Goal: Task Accomplishment & Management: Complete application form

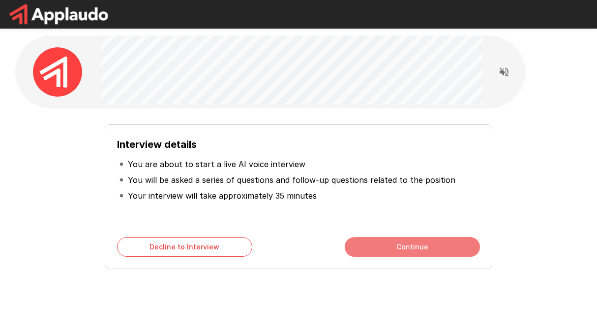
click at [425, 243] on button "Continue" at bounding box center [412, 247] width 135 height 20
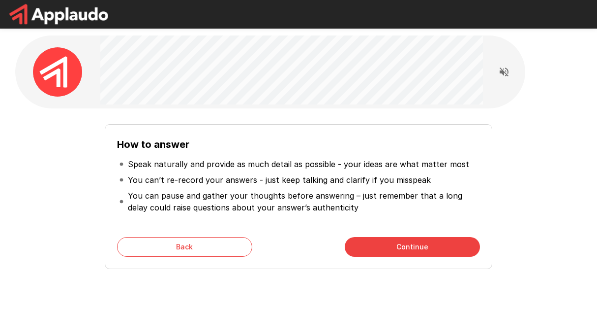
click at [418, 242] on button "Continue" at bounding box center [412, 247] width 135 height 20
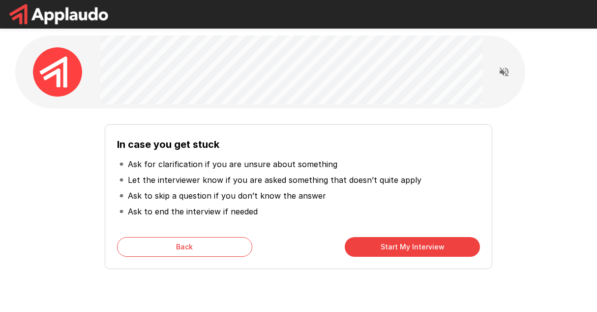
click at [407, 246] on button "Start My Interview" at bounding box center [412, 247] width 135 height 20
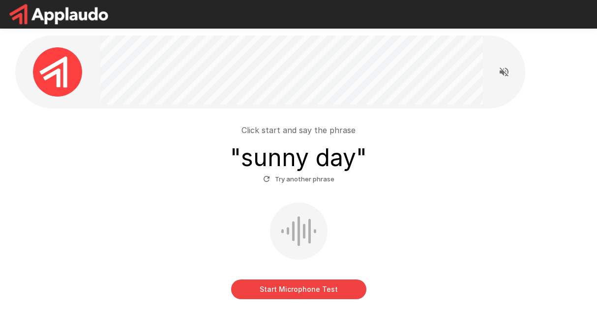
click at [302, 288] on button "Start Microphone Test" at bounding box center [298, 289] width 135 height 20
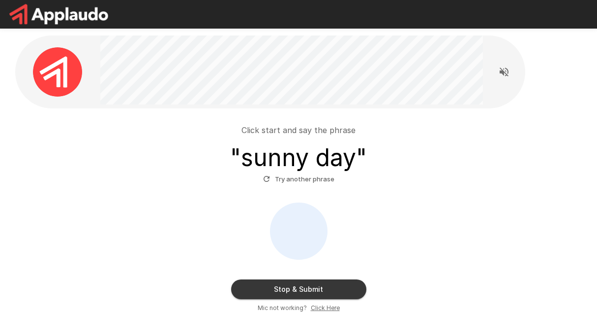
click at [304, 292] on button "Stop & Submit" at bounding box center [298, 289] width 135 height 20
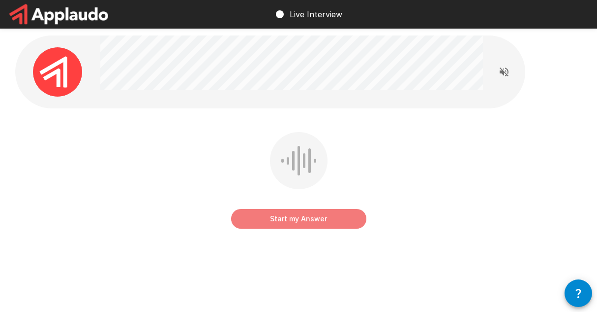
click at [285, 215] on button "Start my Answer" at bounding box center [298, 219] width 135 height 20
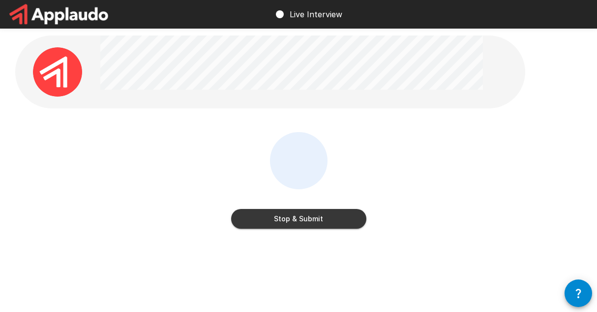
click at [301, 215] on button "Stop & Submit" at bounding box center [298, 219] width 135 height 20
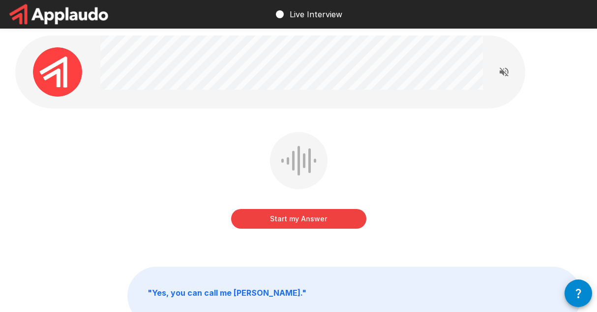
click at [295, 220] on button "Start my Answer" at bounding box center [298, 219] width 135 height 20
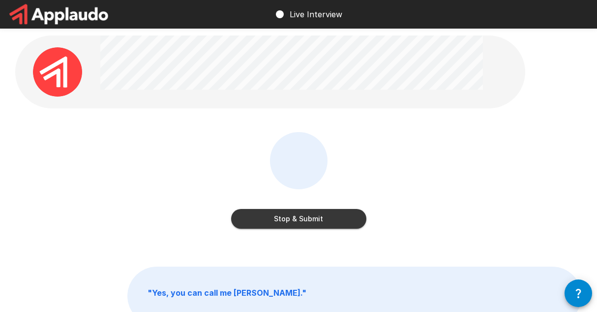
click at [316, 221] on button "Stop & Submit" at bounding box center [298, 219] width 135 height 20
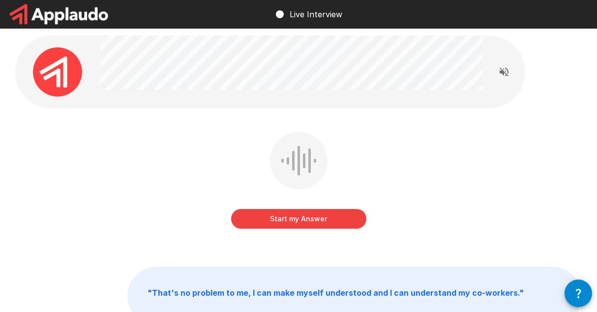
click at [295, 219] on button "Start my Answer" at bounding box center [298, 219] width 135 height 20
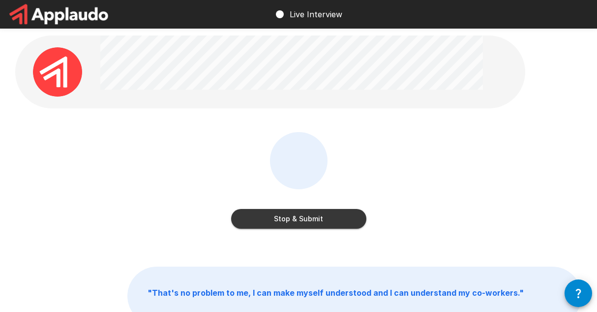
click at [342, 218] on button "Stop & Submit" at bounding box center [298, 219] width 135 height 20
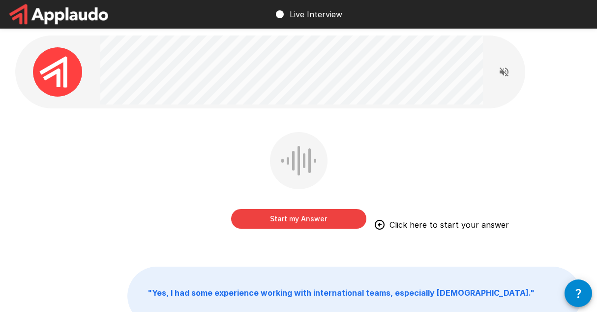
click at [295, 217] on button "Start my Answer" at bounding box center [298, 219] width 135 height 20
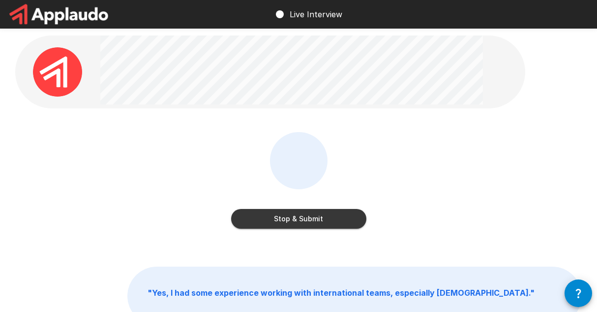
click at [299, 222] on button "Stop & Submit" at bounding box center [298, 219] width 135 height 20
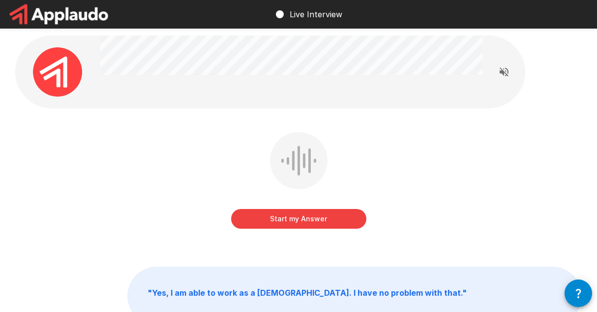
click at [315, 222] on button "Start my Answer" at bounding box center [298, 219] width 135 height 20
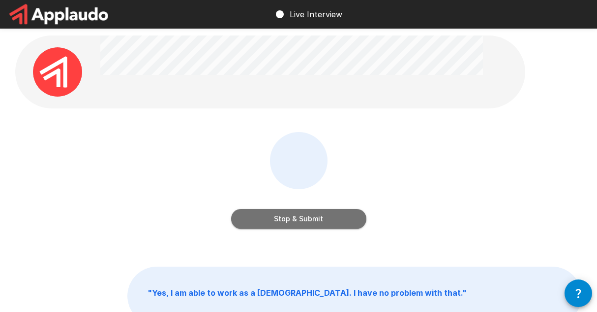
click at [280, 221] on button "Stop & Submit" at bounding box center [298, 219] width 135 height 20
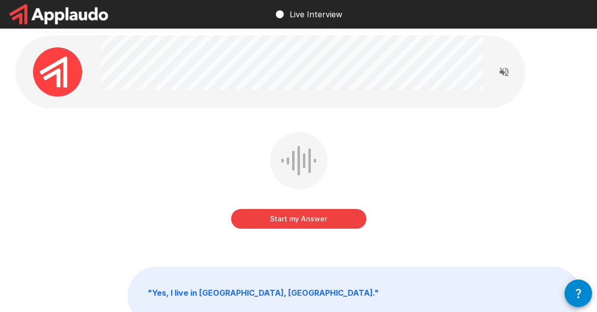
click at [317, 214] on button "Start my Answer" at bounding box center [298, 219] width 135 height 20
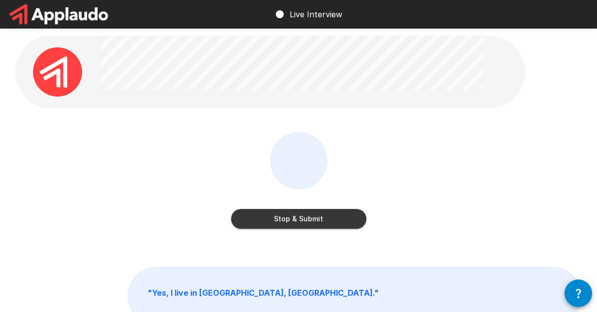
click at [297, 222] on button "Stop & Submit" at bounding box center [298, 219] width 135 height 20
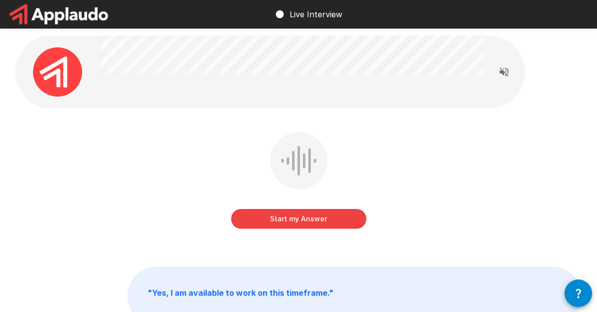
click at [293, 216] on button "Start my Answer" at bounding box center [298, 219] width 135 height 20
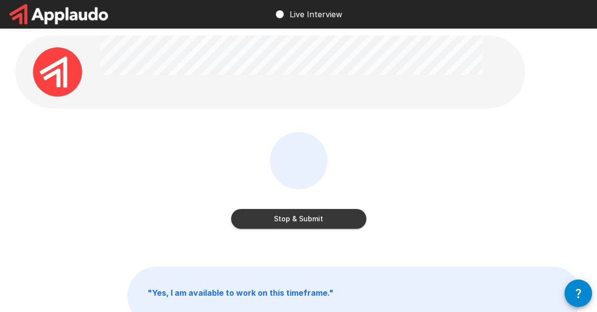
click at [324, 220] on button "Stop & Submit" at bounding box center [298, 219] width 135 height 20
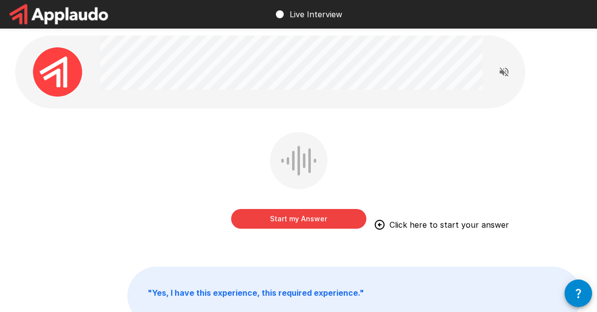
click at [285, 218] on button "Start my Answer" at bounding box center [298, 219] width 135 height 20
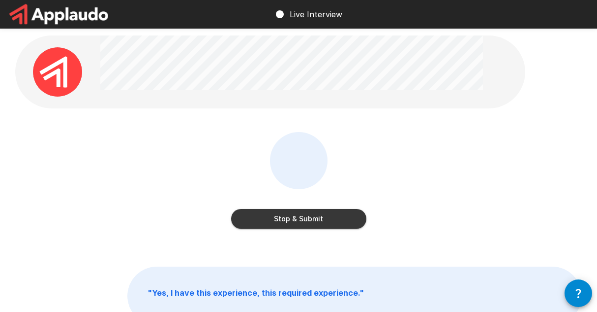
click at [306, 213] on button "Stop & Submit" at bounding box center [298, 219] width 135 height 20
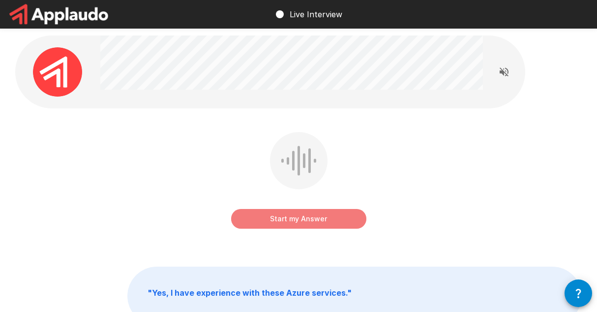
click at [282, 223] on button "Start my Answer" at bounding box center [298, 219] width 135 height 20
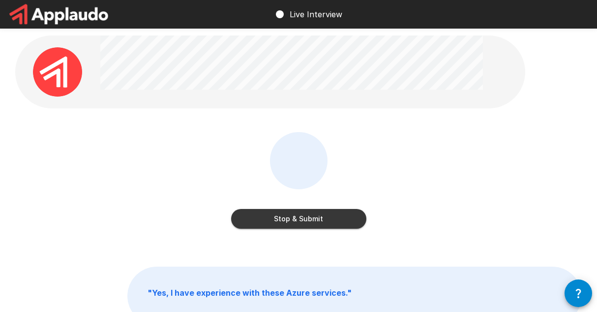
click at [335, 220] on button "Stop & Submit" at bounding box center [298, 219] width 135 height 20
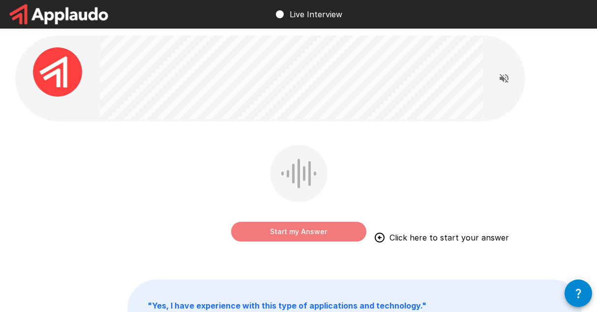
click at [314, 231] on button "Start my Answer" at bounding box center [298, 231] width 135 height 20
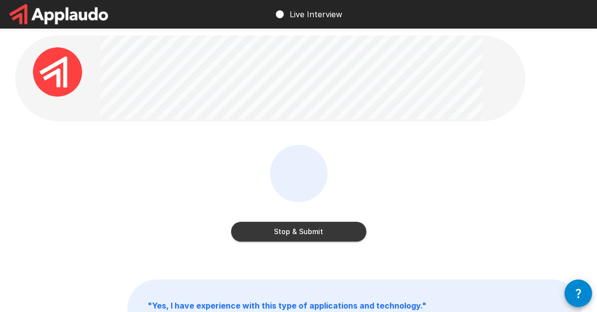
click at [314, 231] on button "Stop & Submit" at bounding box center [298, 231] width 135 height 20
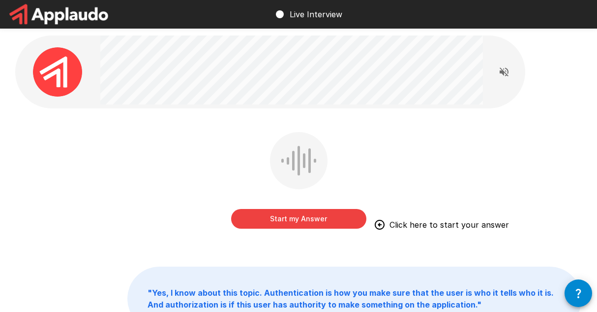
click at [313, 216] on button "Start my Answer" at bounding box center [298, 219] width 135 height 20
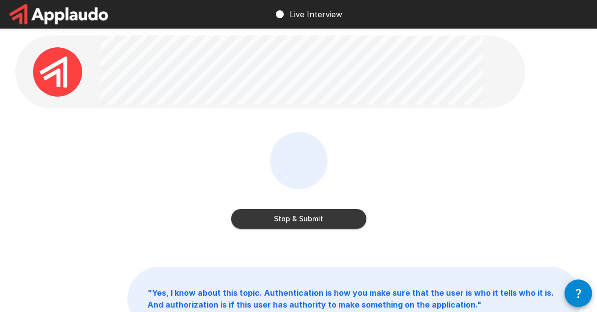
click at [338, 218] on button "Stop & Submit" at bounding box center [298, 219] width 135 height 20
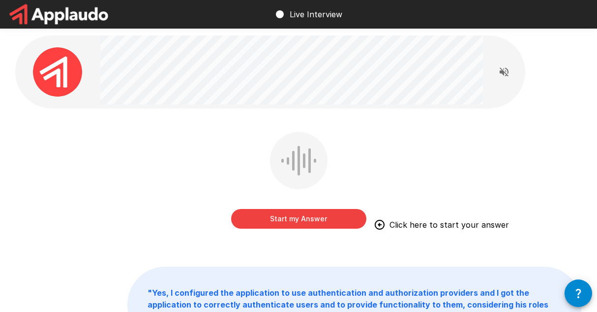
click at [281, 221] on button "Start my Answer" at bounding box center [298, 219] width 135 height 20
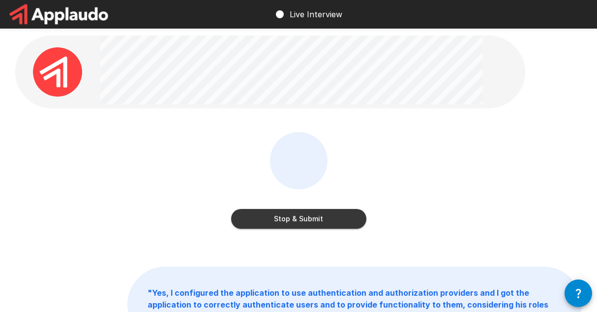
click at [332, 220] on button "Stop & Submit" at bounding box center [298, 219] width 135 height 20
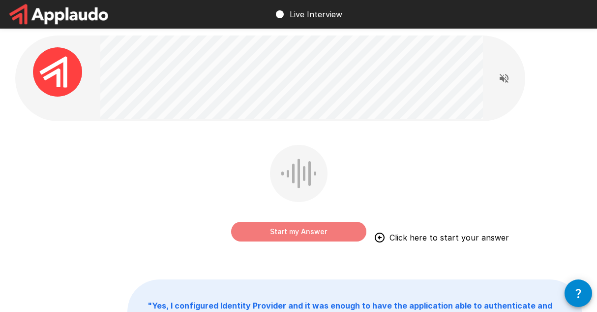
click at [282, 233] on button "Start my Answer" at bounding box center [298, 231] width 135 height 20
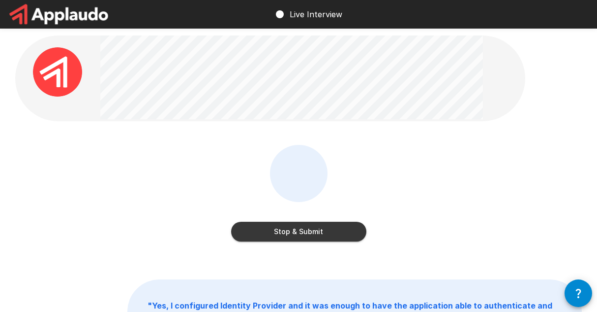
click at [292, 235] on button "Stop & Submit" at bounding box center [298, 231] width 135 height 20
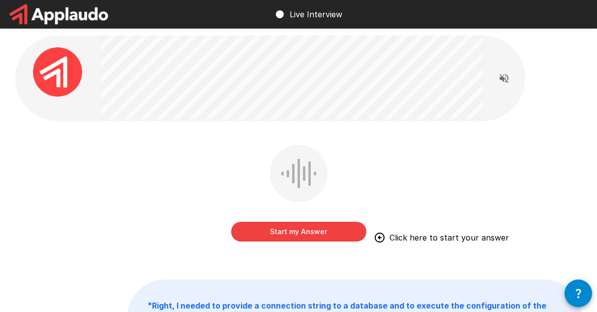
click at [292, 230] on button "Start my Answer" at bounding box center [298, 231] width 135 height 20
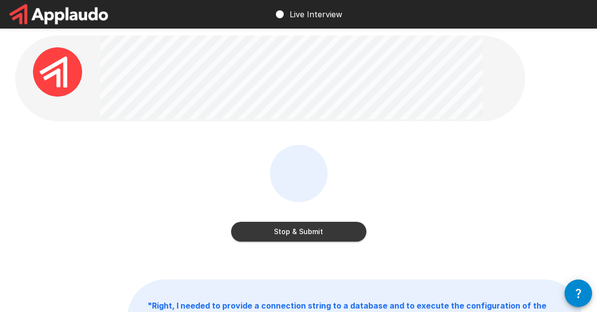
click at [284, 237] on button "Stop & Submit" at bounding box center [298, 231] width 135 height 20
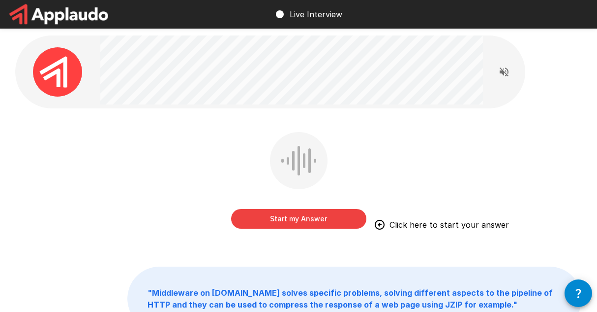
click at [310, 219] on button "Start my Answer" at bounding box center [298, 219] width 135 height 20
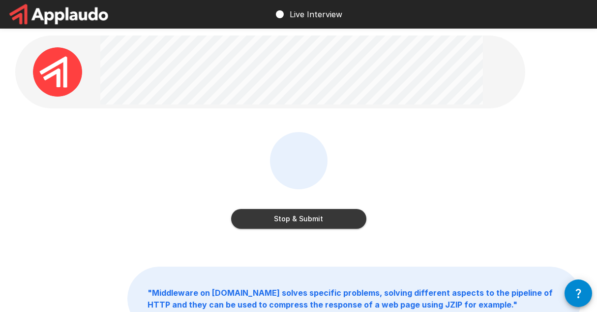
click at [307, 216] on button "Stop & Submit" at bounding box center [298, 219] width 135 height 20
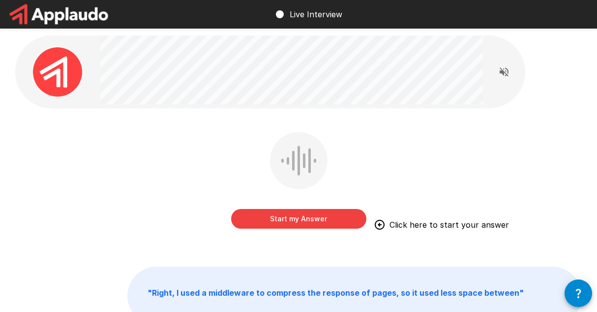
click at [296, 214] on button "Start my Answer" at bounding box center [298, 219] width 135 height 20
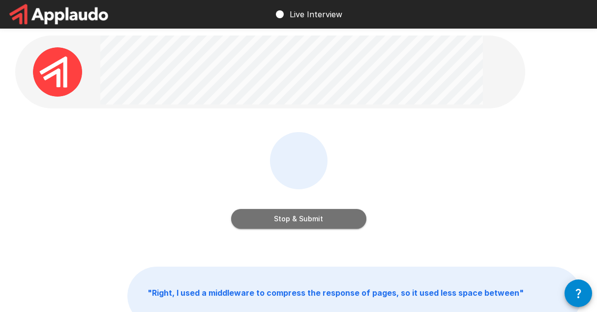
click at [317, 211] on button "Stop & Submit" at bounding box center [298, 219] width 135 height 20
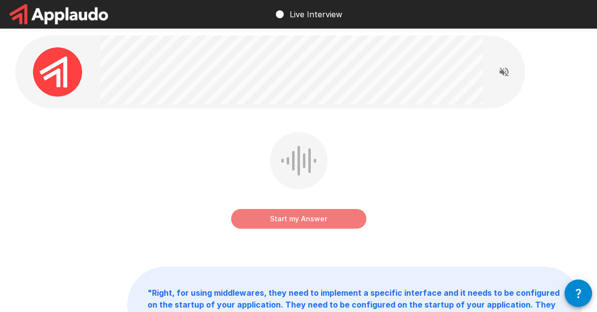
click at [322, 219] on button "Start my Answer" at bounding box center [298, 219] width 135 height 20
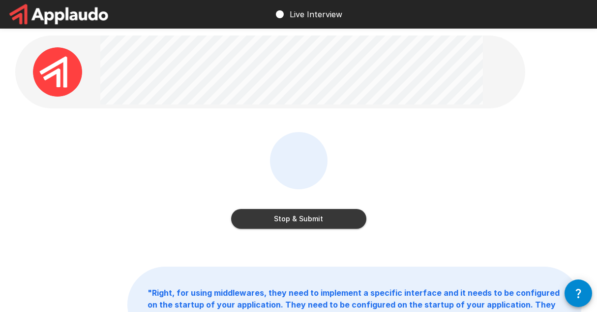
click at [304, 215] on button "Stop & Submit" at bounding box center [298, 219] width 135 height 20
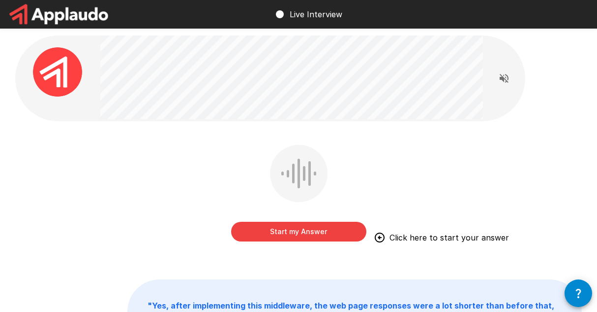
click at [318, 233] on button "Start my Answer" at bounding box center [298, 231] width 135 height 20
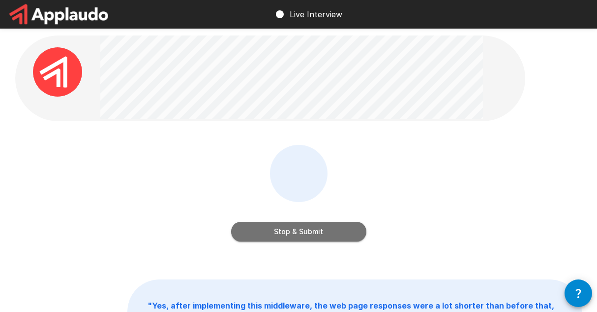
click at [300, 230] on button "Stop & Submit" at bounding box center [298, 231] width 135 height 20
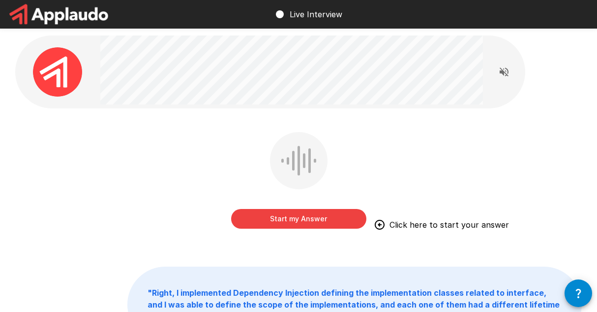
click at [259, 215] on button "Start my Answer" at bounding box center [298, 219] width 135 height 20
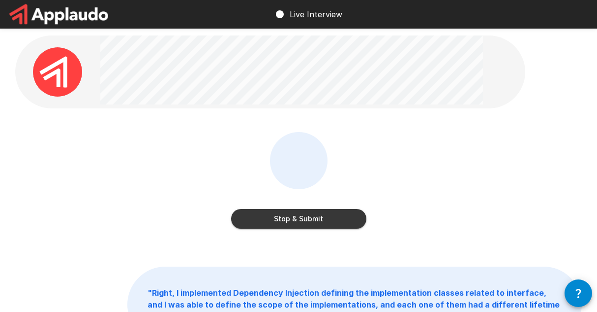
click at [307, 217] on button "Stop & Submit" at bounding box center [298, 219] width 135 height 20
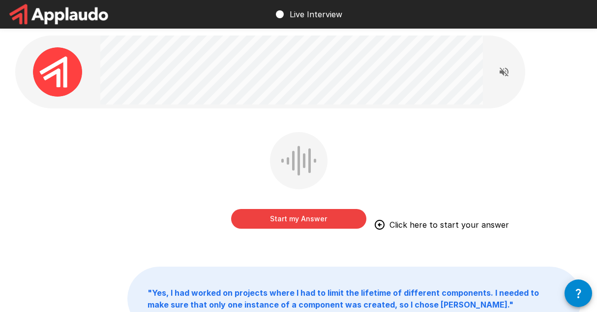
click at [297, 213] on button "Start my Answer" at bounding box center [298, 219] width 135 height 20
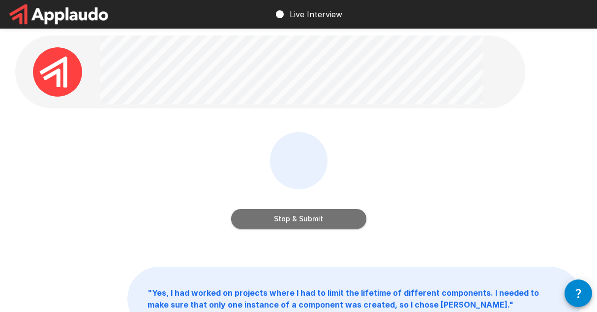
click at [332, 216] on button "Stop & Submit" at bounding box center [298, 219] width 135 height 20
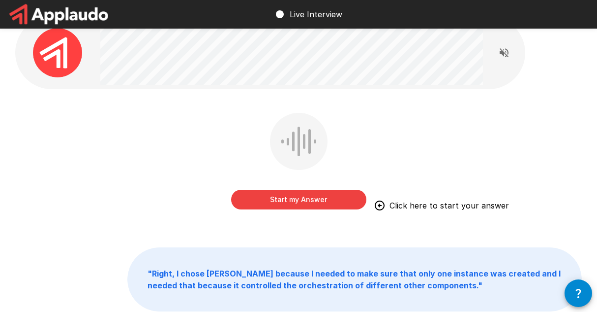
scroll to position [49, 0]
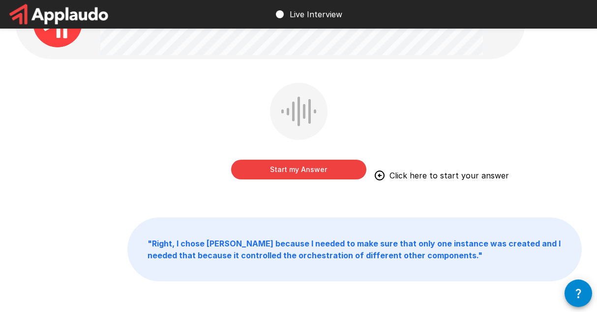
click at [334, 174] on button "Start my Answer" at bounding box center [298, 169] width 135 height 20
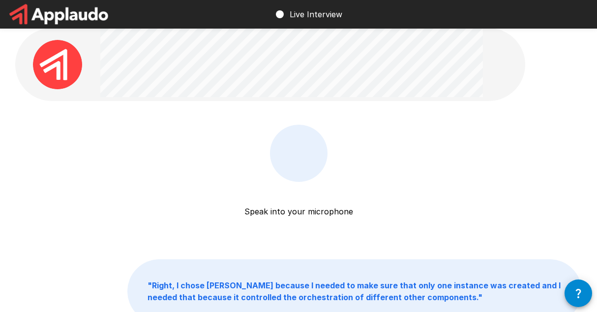
scroll to position [0, 0]
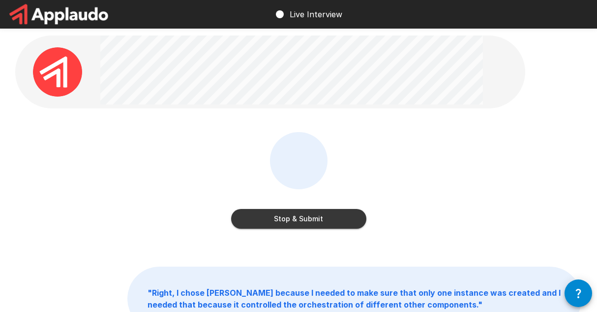
click at [317, 214] on button "Stop & Submit" at bounding box center [298, 219] width 135 height 20
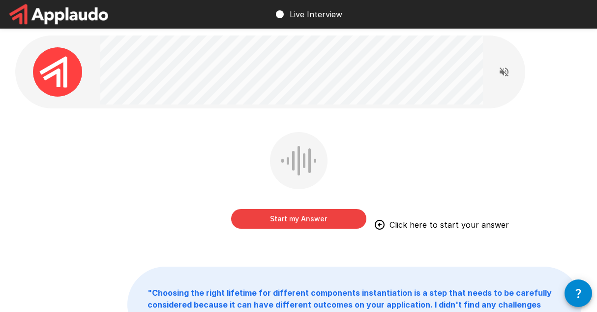
click at [323, 215] on button "Start my Answer" at bounding box center [298, 219] width 135 height 20
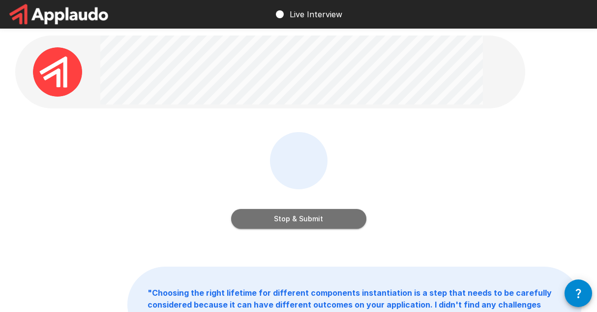
click at [266, 214] on button "Stop & Submit" at bounding box center [298, 219] width 135 height 20
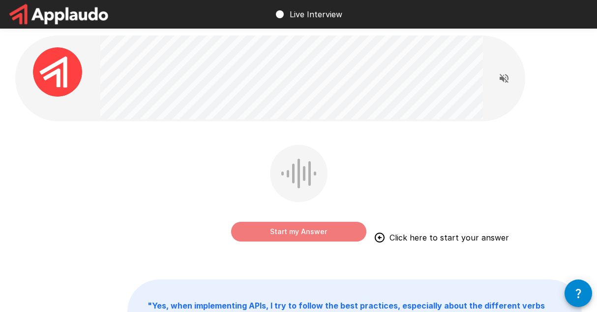
click at [323, 235] on button "Start my Answer" at bounding box center [298, 231] width 135 height 20
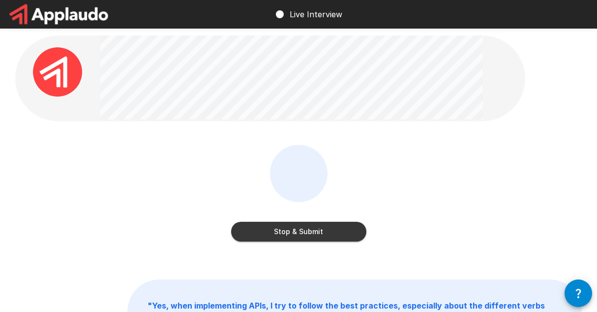
click at [318, 228] on button "Stop & Submit" at bounding box center [298, 231] width 135 height 20
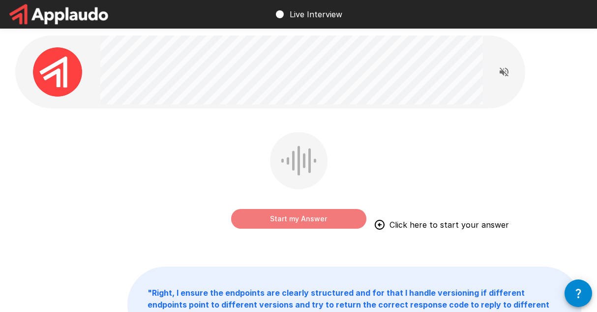
click at [338, 213] on button "Start my Answer" at bounding box center [298, 219] width 135 height 20
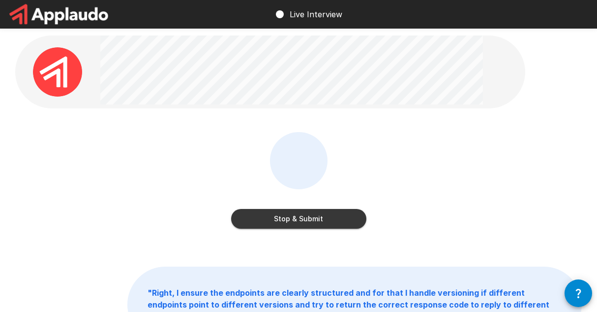
click at [329, 215] on button "Stop & Submit" at bounding box center [298, 219] width 135 height 20
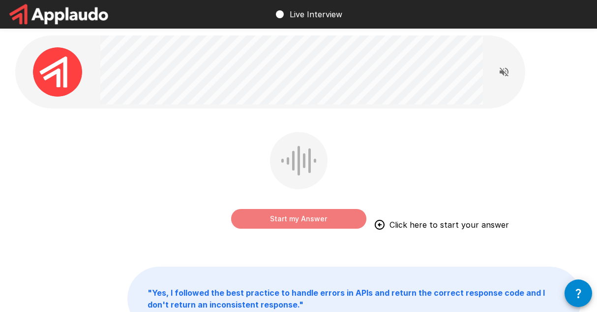
click at [324, 220] on button "Start my Answer" at bounding box center [298, 219] width 135 height 20
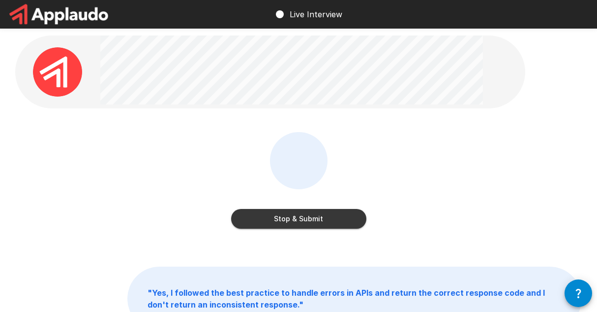
click at [323, 217] on button "Stop & Submit" at bounding box center [298, 219] width 135 height 20
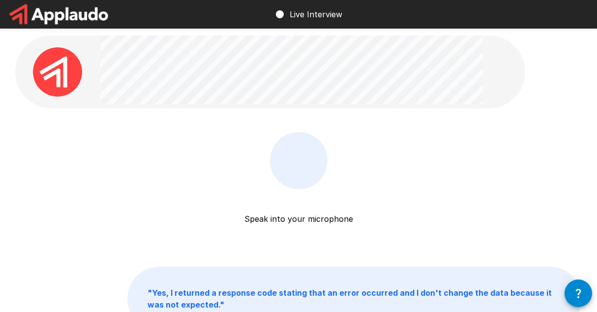
click at [307, 169] on div at bounding box center [299, 161] width 38 height 30
click at [373, 176] on div "Speak into your microphone Stop & Submit" at bounding box center [298, 187] width 567 height 111
click at [281, 170] on div at bounding box center [299, 161] width 38 height 30
click at [64, 75] on img at bounding box center [57, 71] width 49 height 49
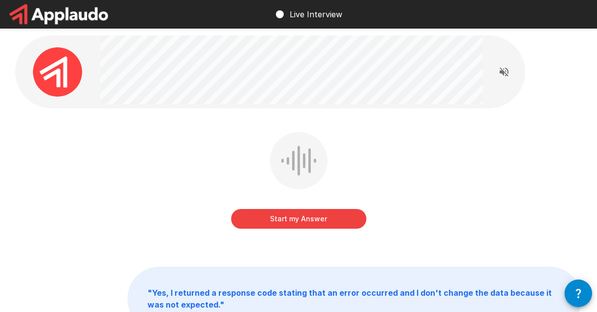
click at [298, 221] on button "Start my Answer" at bounding box center [298, 219] width 135 height 20
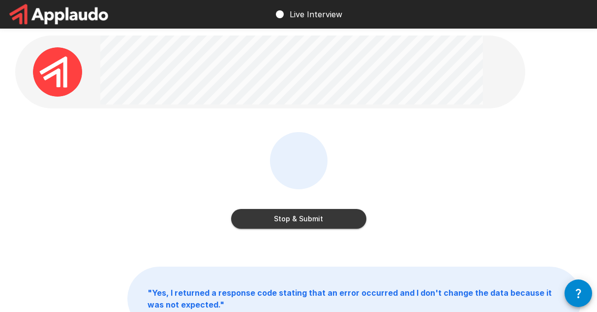
click at [299, 224] on button "Stop & Submit" at bounding box center [298, 219] width 135 height 20
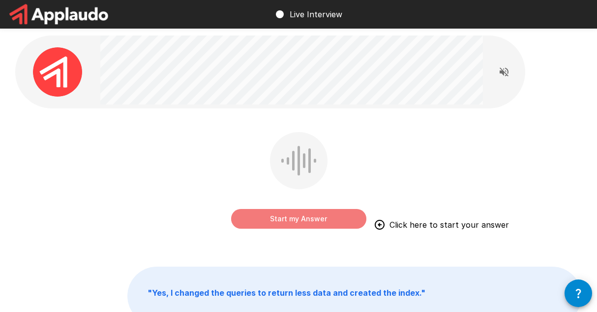
click at [302, 221] on button "Start my Answer" at bounding box center [298, 219] width 135 height 20
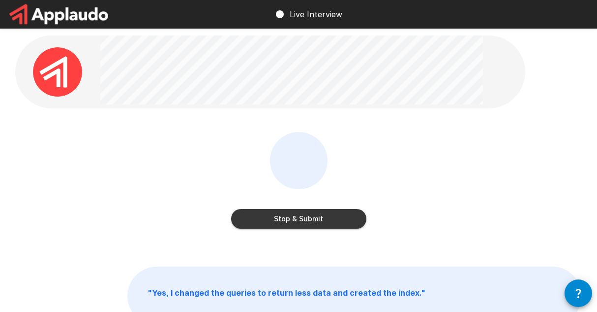
click at [313, 217] on button "Stop & Submit" at bounding box center [298, 219] width 135 height 20
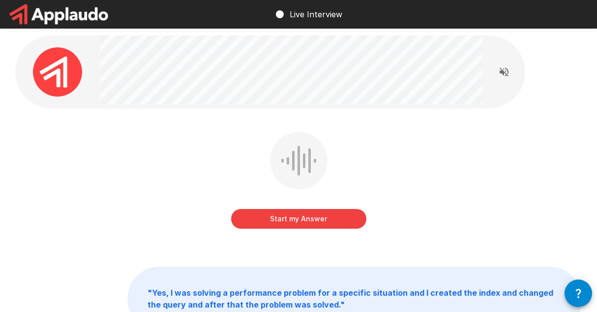
scroll to position [49, 0]
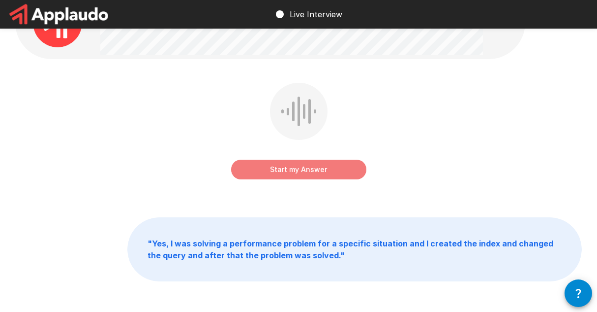
click at [316, 170] on button "Start my Answer" at bounding box center [298, 169] width 135 height 20
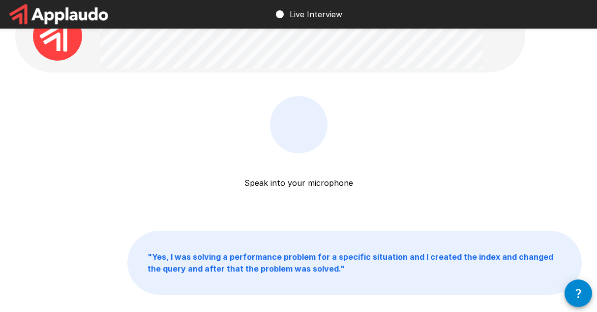
scroll to position [0, 0]
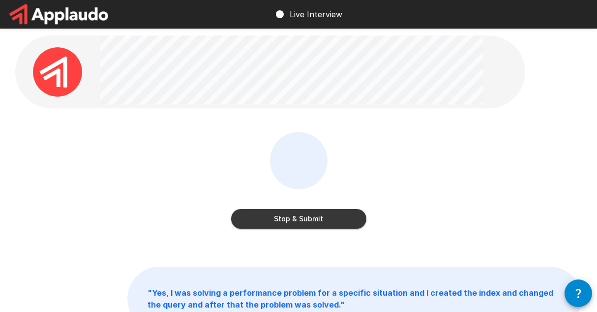
click at [321, 215] on button "Stop & Submit" at bounding box center [298, 219] width 135 height 20
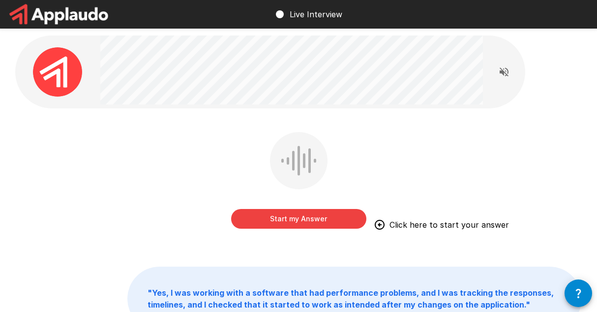
click at [332, 214] on button "Start my Answer" at bounding box center [298, 219] width 135 height 20
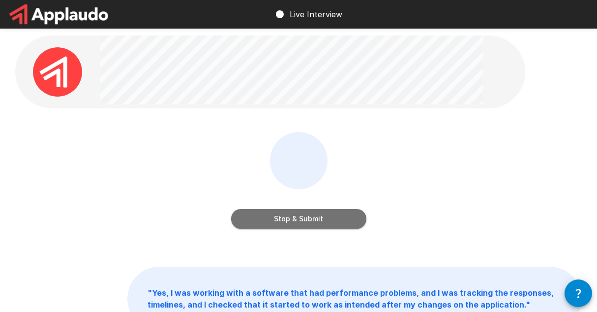
click at [302, 214] on button "Stop & Submit" at bounding box center [298, 219] width 135 height 20
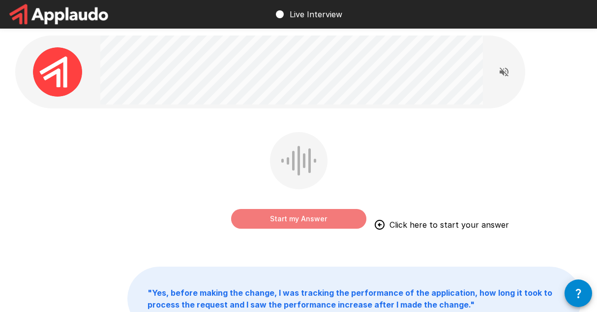
click at [321, 219] on button "Start my Answer" at bounding box center [298, 219] width 135 height 20
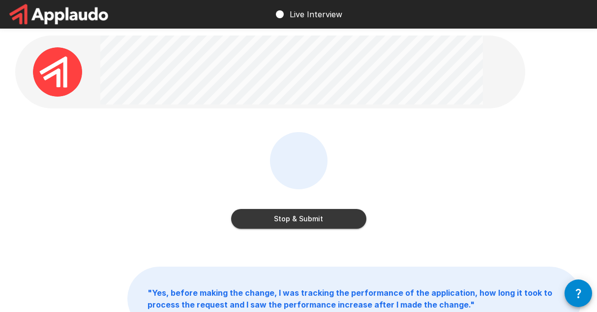
click at [321, 219] on button "Stop & Submit" at bounding box center [298, 219] width 135 height 20
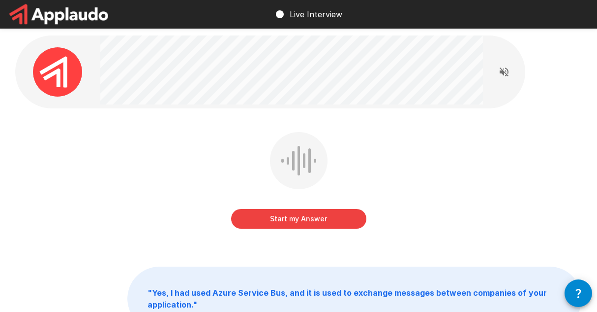
click at [295, 219] on button "Start my Answer" at bounding box center [298, 219] width 135 height 20
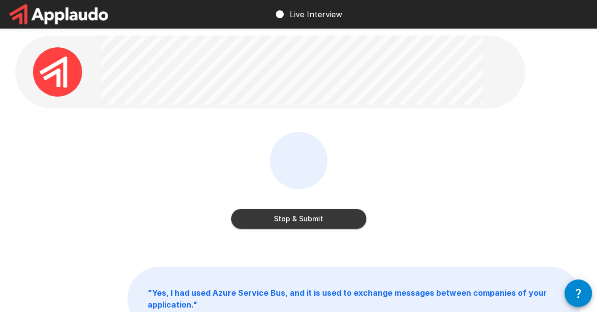
click at [318, 216] on button "Stop & Submit" at bounding box center [298, 219] width 135 height 20
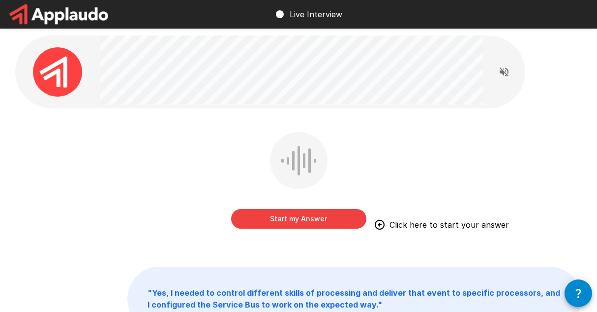
click at [293, 220] on button "Start my Answer" at bounding box center [298, 219] width 135 height 20
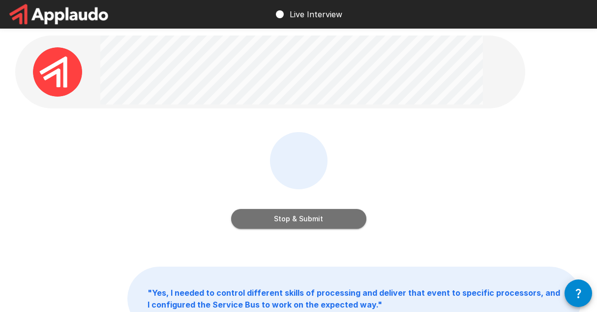
click at [307, 217] on button "Stop & Submit" at bounding box center [298, 219] width 135 height 20
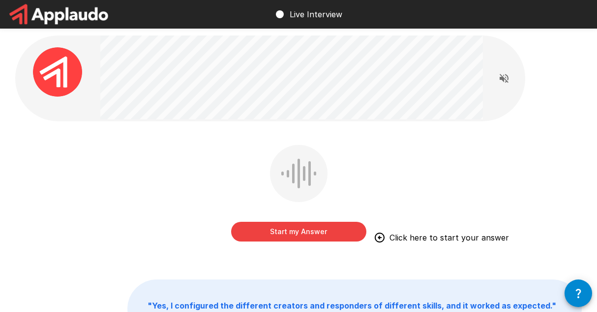
click at [316, 227] on button "Start my Answer" at bounding box center [298, 231] width 135 height 20
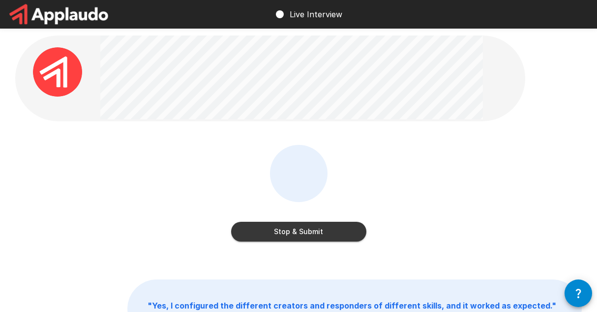
click at [304, 226] on button "Stop & Submit" at bounding box center [298, 231] width 135 height 20
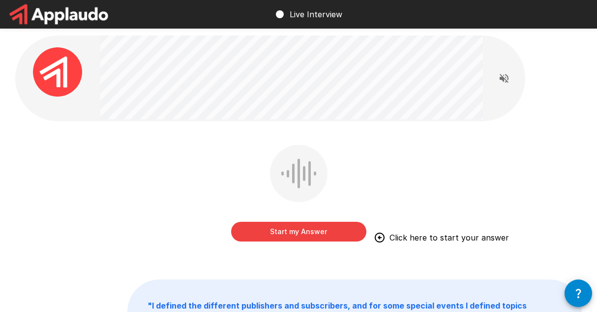
click at [282, 227] on button "Start my Answer" at bounding box center [298, 231] width 135 height 20
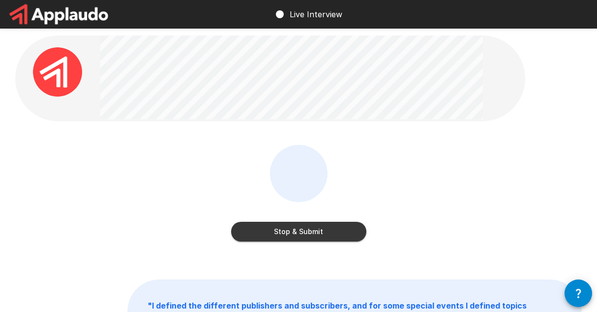
click at [306, 229] on button "Stop & Submit" at bounding box center [298, 231] width 135 height 20
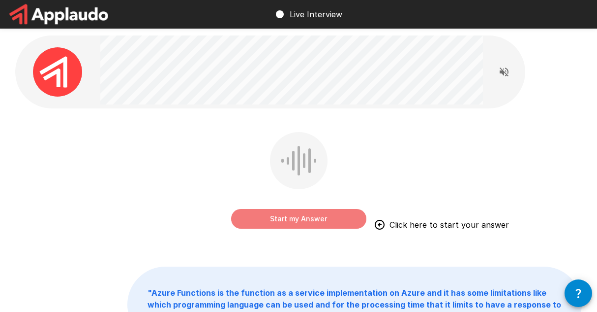
click at [339, 211] on button "Start my Answer" at bounding box center [298, 219] width 135 height 20
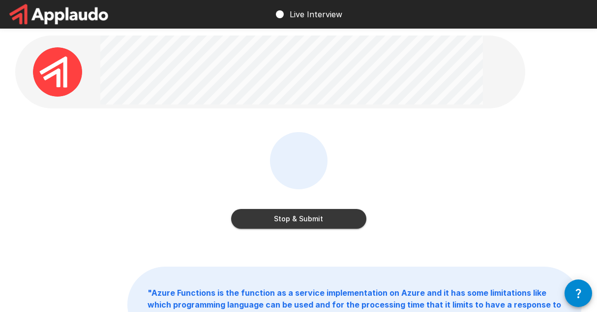
click at [323, 212] on button "Stop & Submit" at bounding box center [298, 219] width 135 height 20
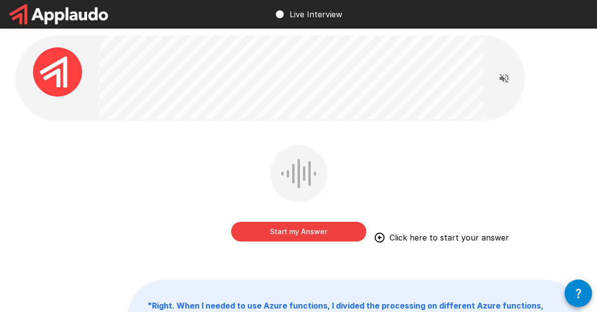
click at [298, 228] on button "Start my Answer" at bounding box center [298, 231] width 135 height 20
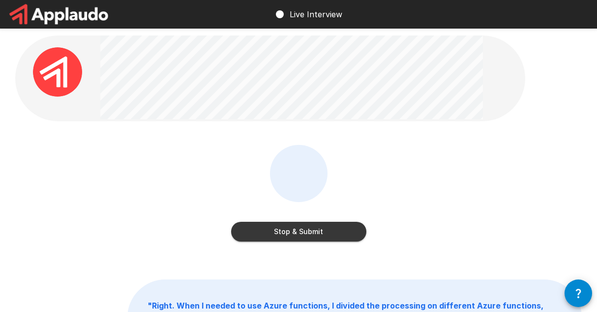
click at [296, 227] on button "Stop & Submit" at bounding box center [298, 231] width 135 height 20
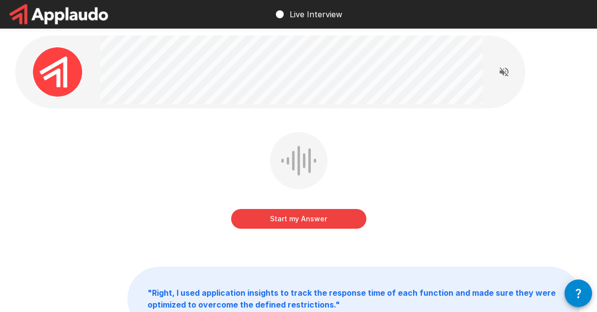
click at [300, 219] on button "Start my Answer" at bounding box center [298, 219] width 135 height 20
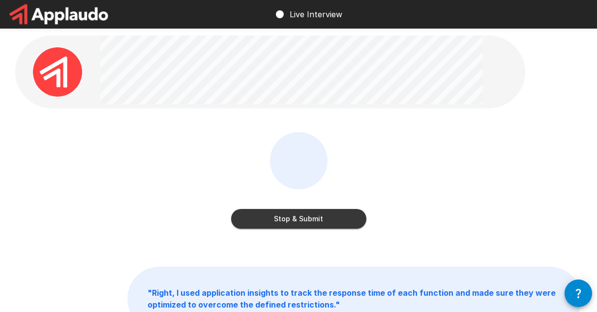
click at [302, 218] on button "Stop & Submit" at bounding box center [298, 219] width 135 height 20
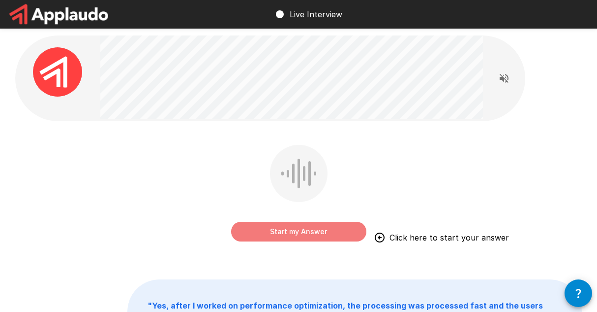
click at [291, 235] on button "Start my Answer" at bounding box center [298, 231] width 135 height 20
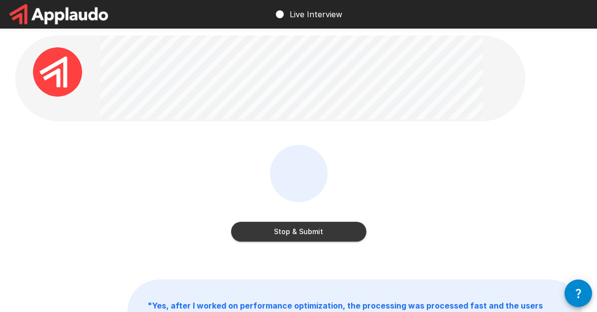
click at [291, 236] on button "Stop & Submit" at bounding box center [298, 231] width 135 height 20
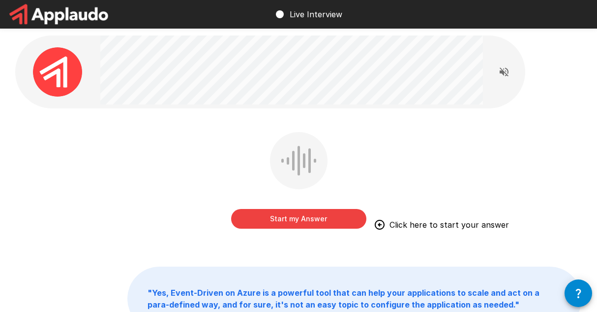
click at [283, 222] on button "Start my Answer" at bounding box center [298, 219] width 135 height 20
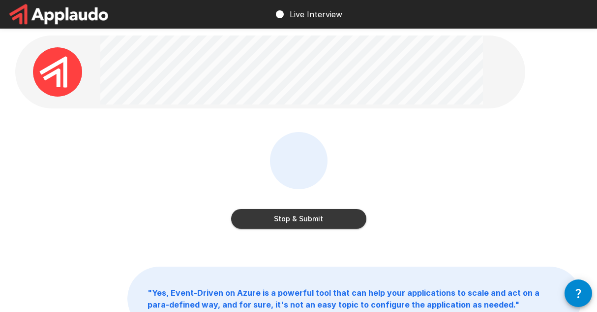
click at [301, 221] on button "Stop & Submit" at bounding box center [298, 219] width 135 height 20
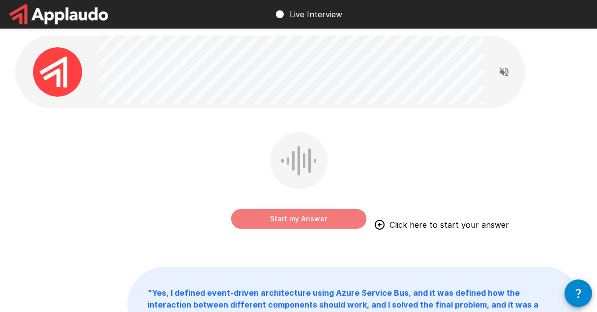
click at [323, 216] on button "Start my Answer" at bounding box center [298, 219] width 135 height 20
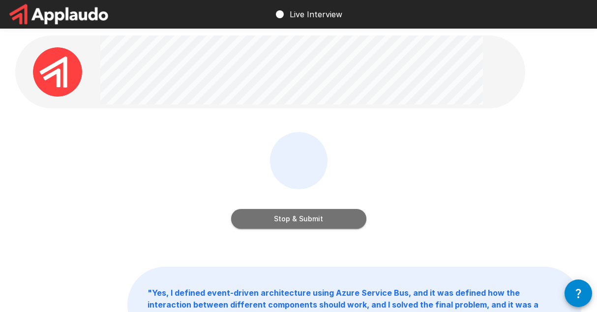
click at [308, 218] on button "Stop & Submit" at bounding box center [298, 219] width 135 height 20
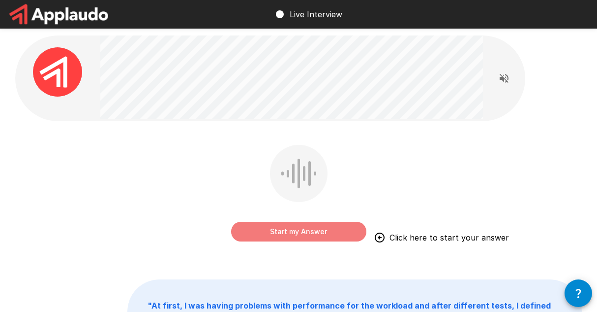
click at [315, 230] on button "Start my Answer" at bounding box center [298, 231] width 135 height 20
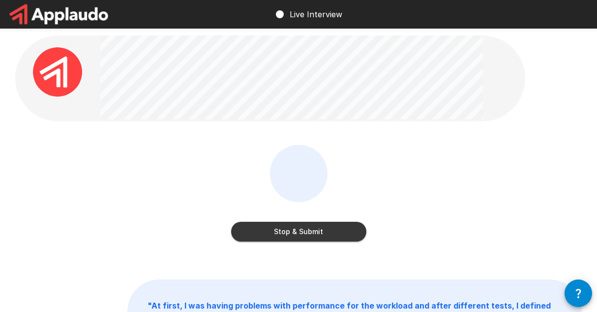
click at [329, 233] on button "Stop & Submit" at bounding box center [298, 231] width 135 height 20
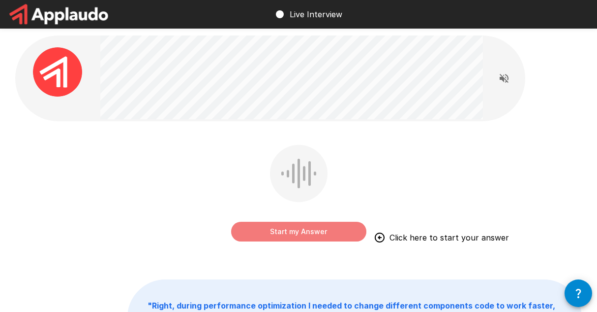
click at [295, 231] on button "Start my Answer" at bounding box center [298, 231] width 135 height 20
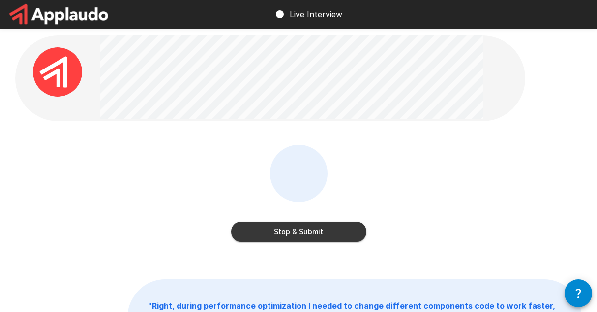
click at [319, 232] on button "Stop & Submit" at bounding box center [298, 231] width 135 height 20
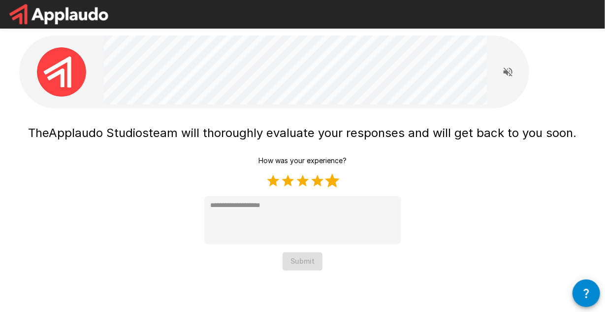
click at [330, 180] on label "5 Stars" at bounding box center [332, 180] width 15 height 15
type textarea "*"
click at [292, 264] on button "Submit" at bounding box center [302, 261] width 40 height 18
